Goal: Check status: Check status

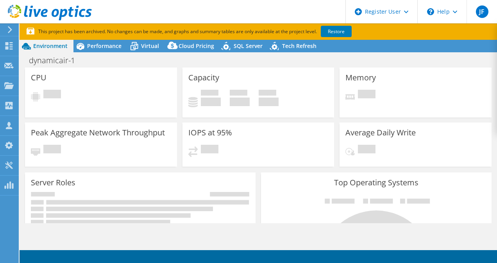
select select "USEast"
select select "USD"
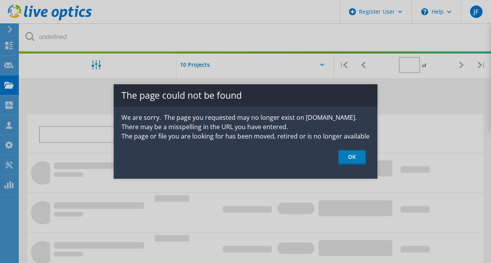
type input "1"
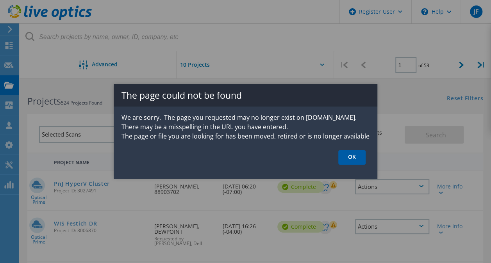
click at [352, 156] on link "OK" at bounding box center [351, 157] width 27 height 14
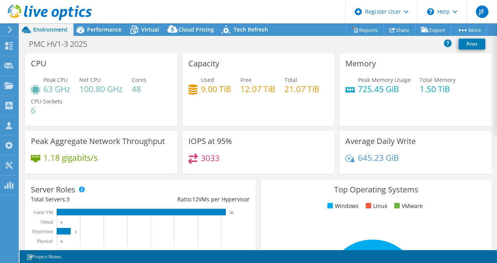
select select "USWest"
select select "USD"
